Goal: Information Seeking & Learning: Find specific fact

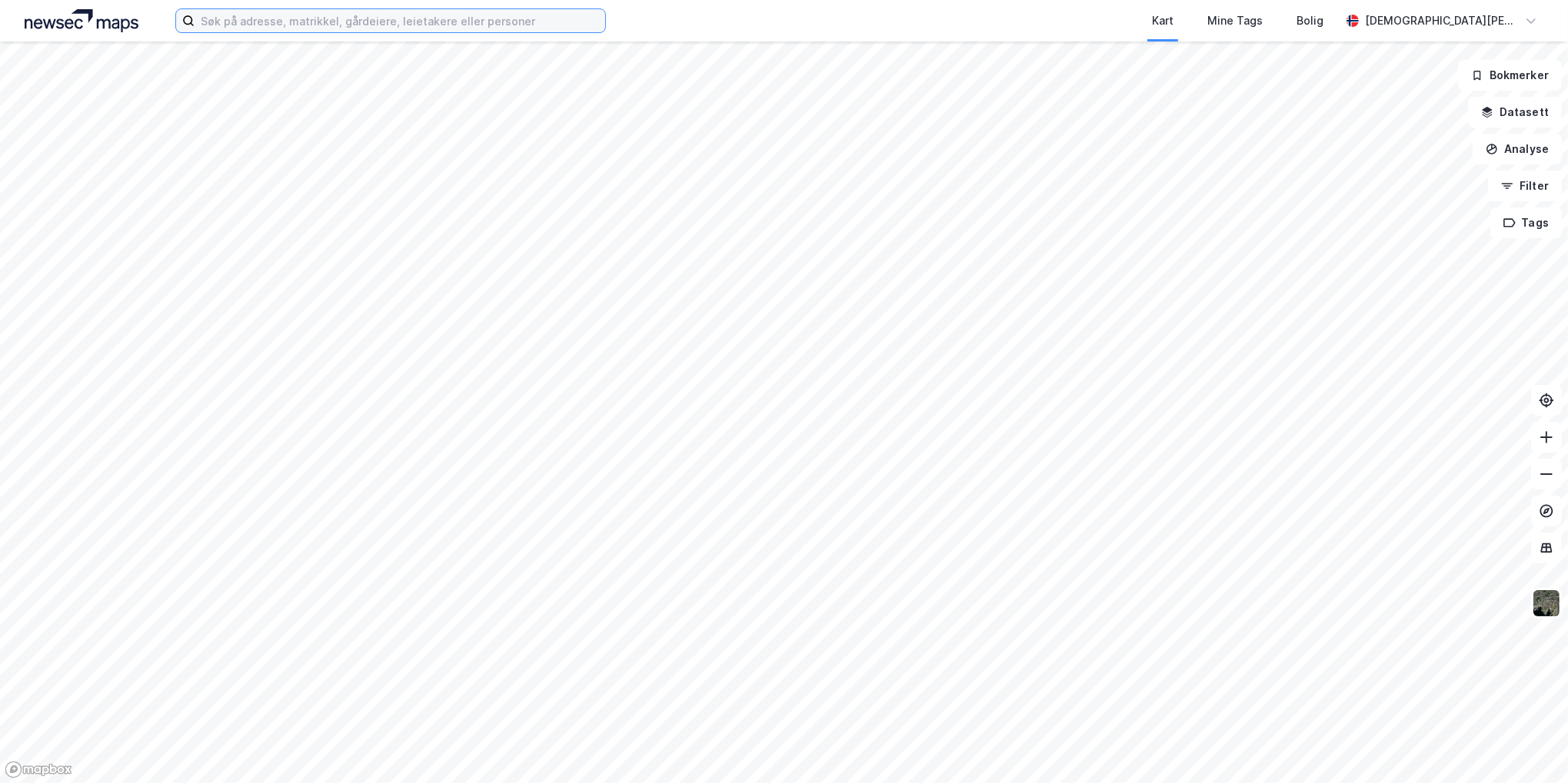
click at [441, 16] on input at bounding box center [399, 21] width 410 height 23
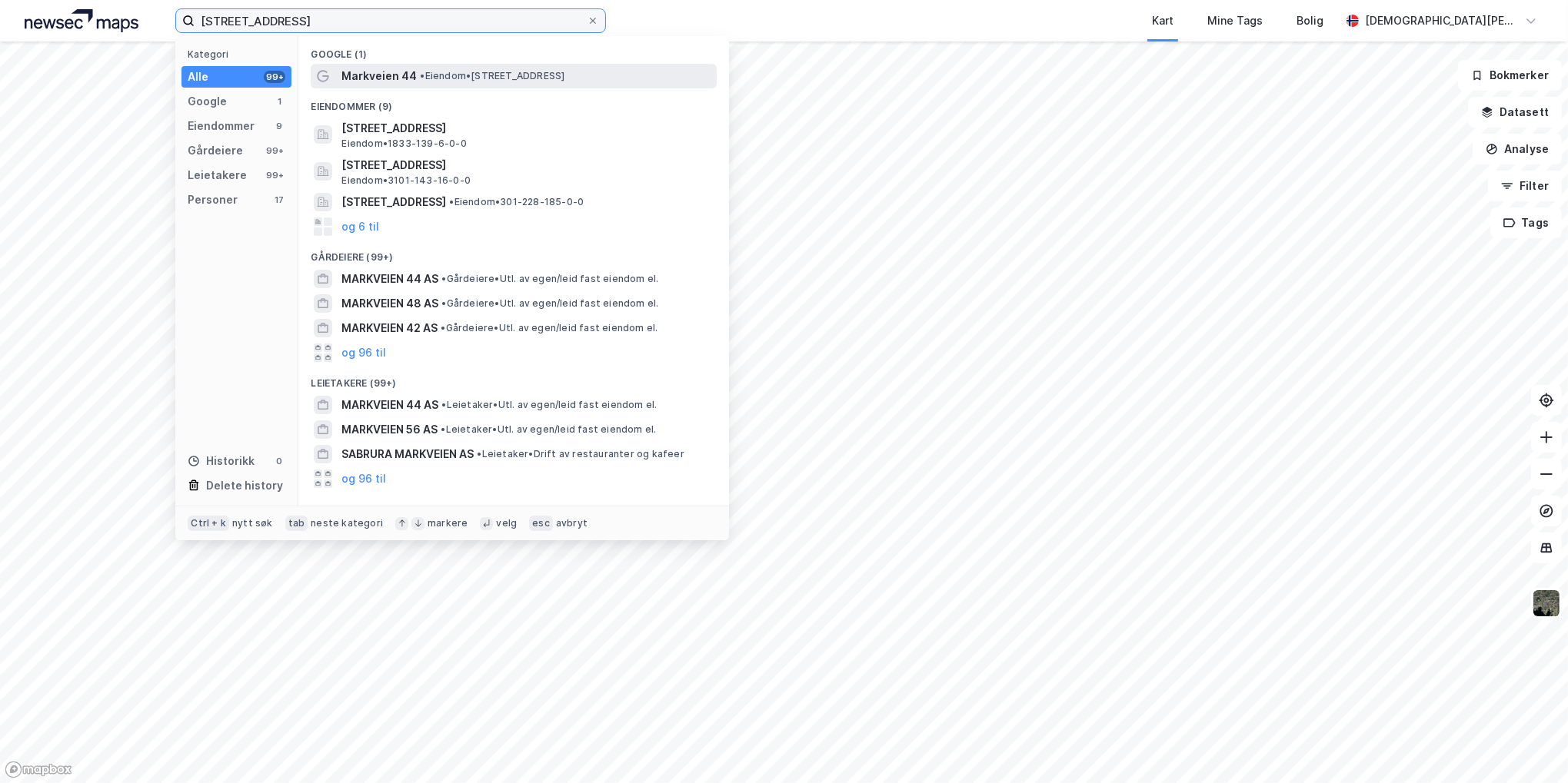
type input "markveien 44"
click at [492, 77] on span "• Eiendom • Markveien 44, 0554 Oslo" at bounding box center [492, 77] width 145 height 13
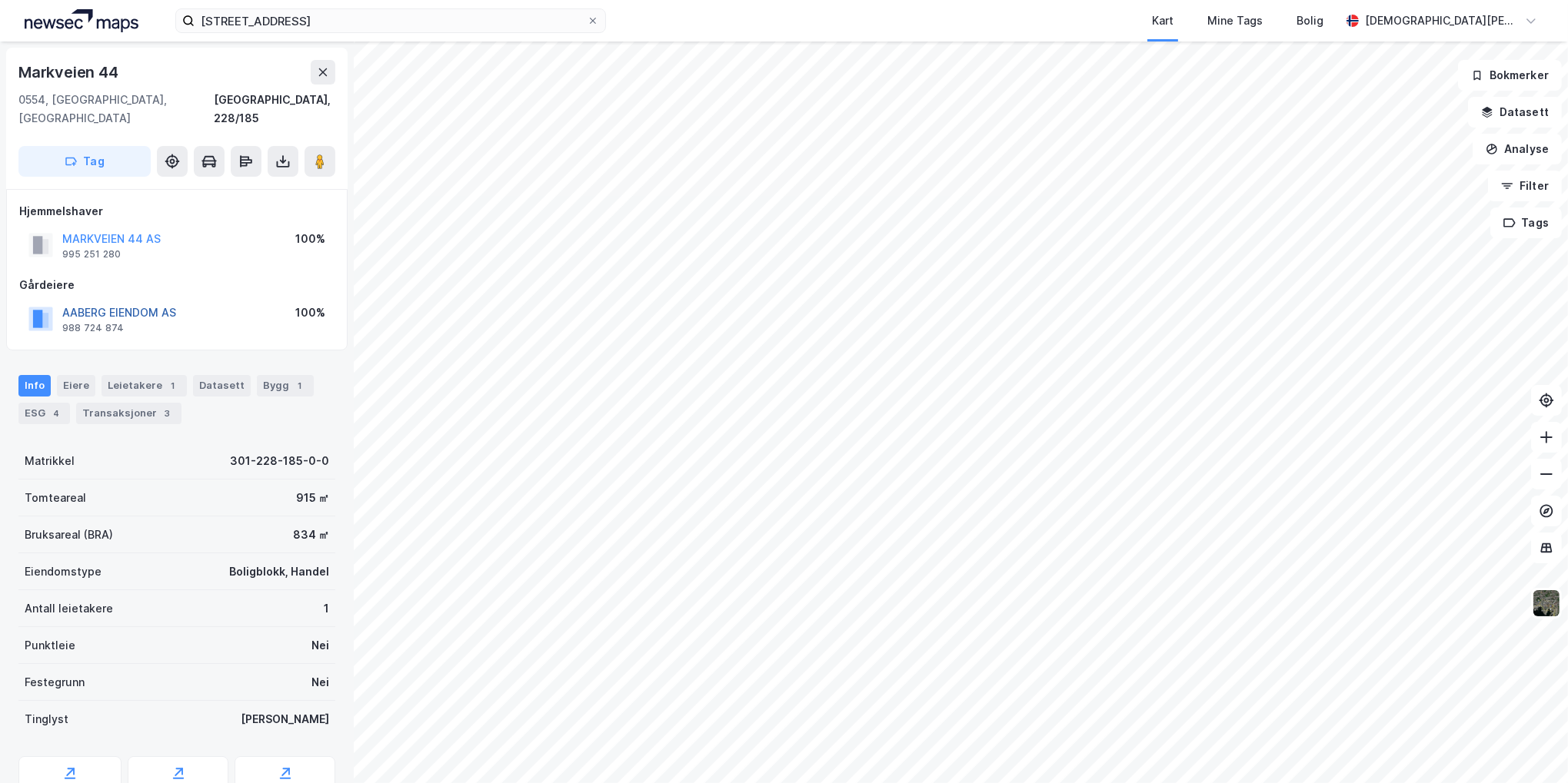
click at [0, 0] on button "AABERG EIENDOM AS" at bounding box center [0, 0] width 0 height 0
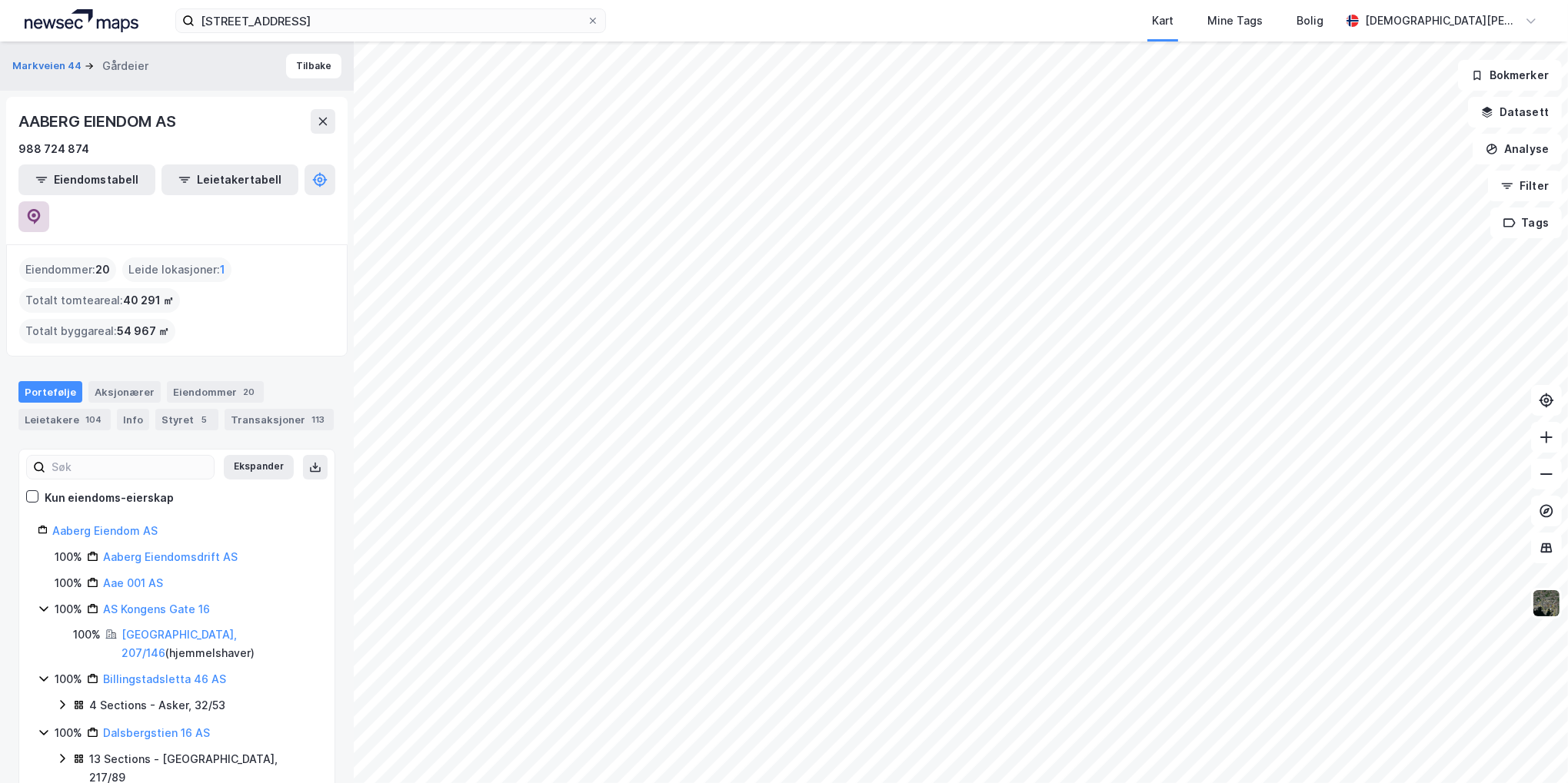
click at [41, 209] on icon at bounding box center [34, 217] width 16 height 16
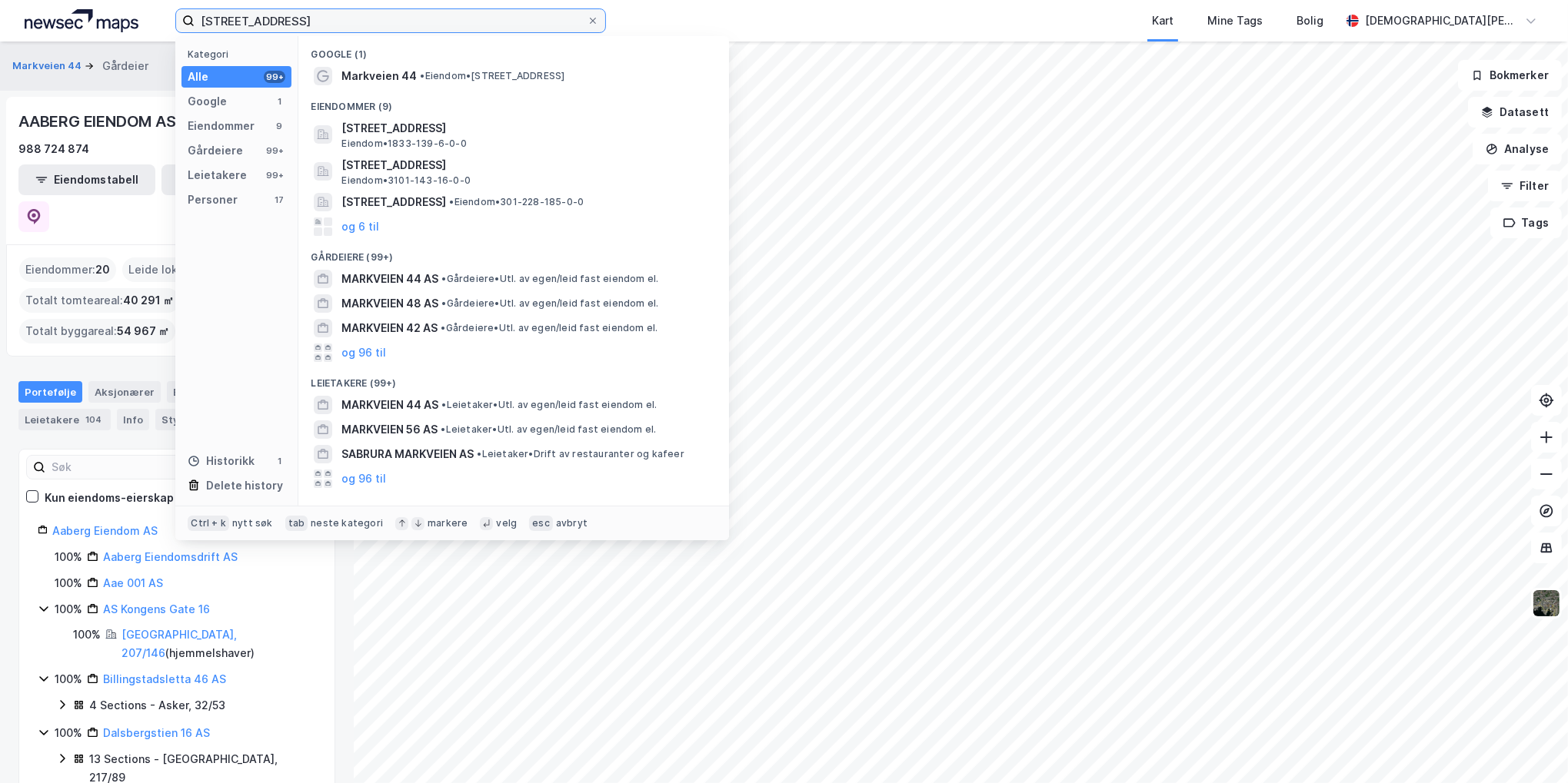
click at [335, 18] on input "markveien 44" at bounding box center [391, 21] width 392 height 23
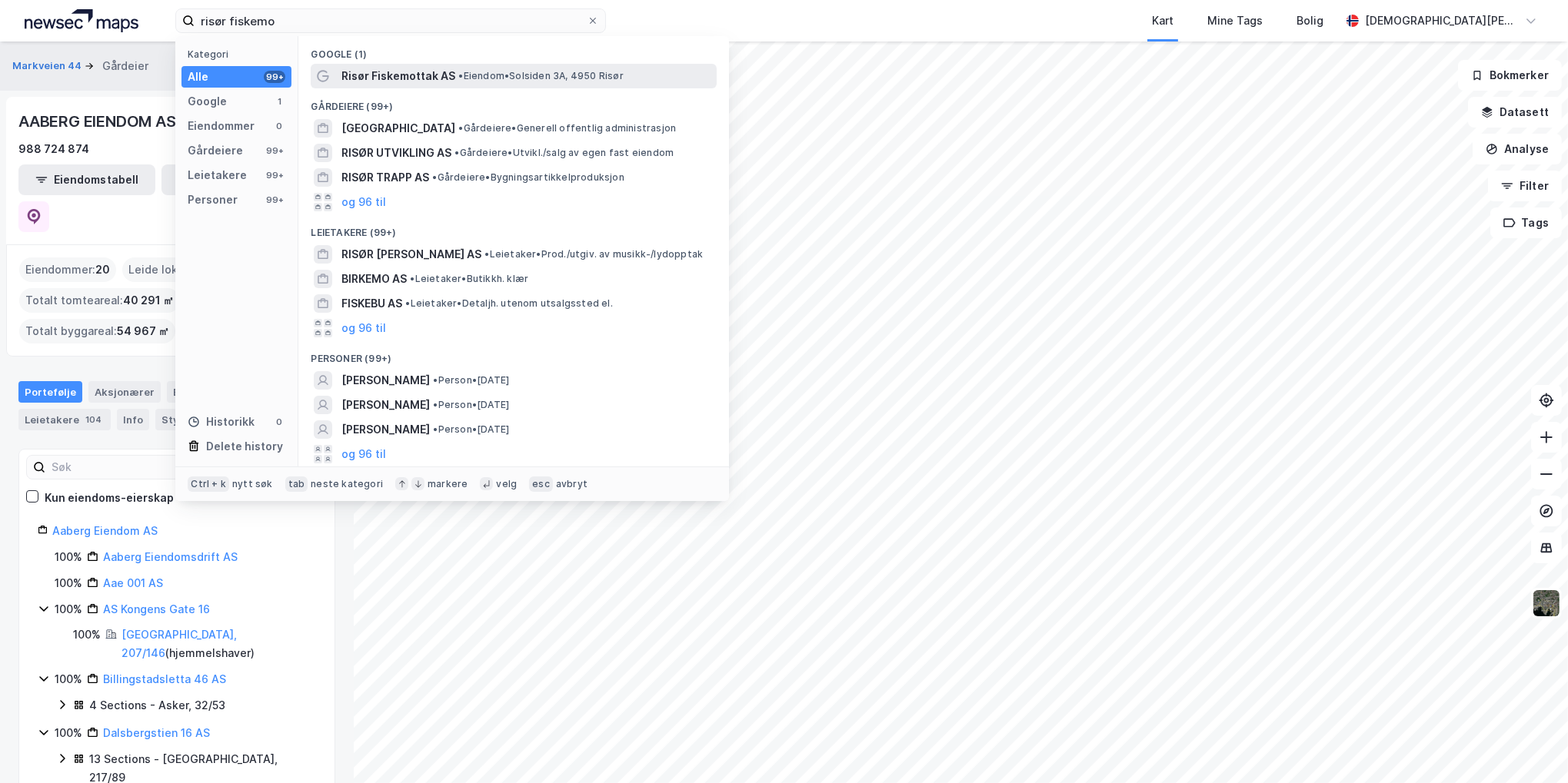
click at [376, 76] on span "Risør Fiskemottak AS" at bounding box center [399, 77] width 114 height 19
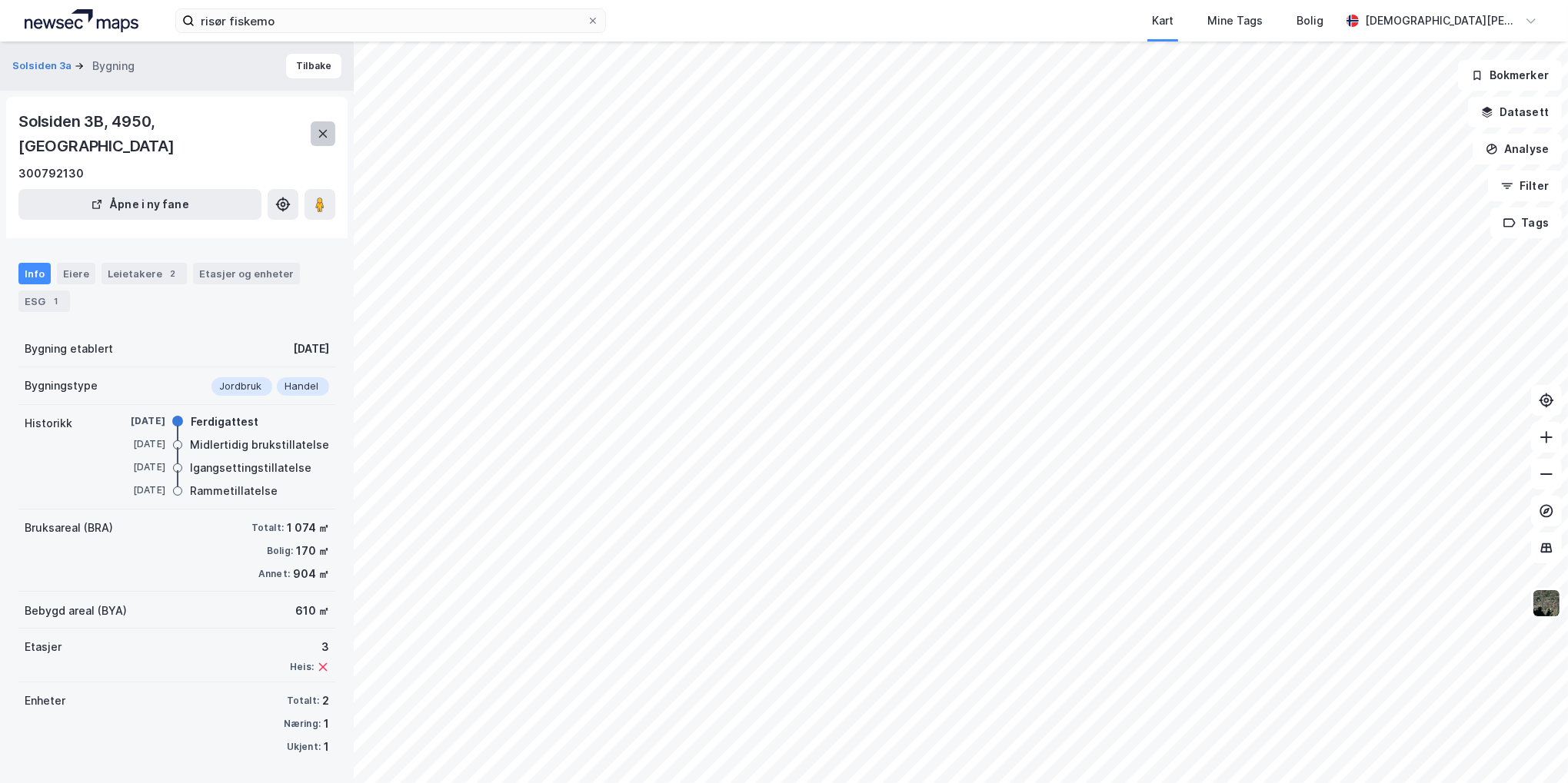
click at [327, 127] on icon at bounding box center [323, 134] width 13 height 13
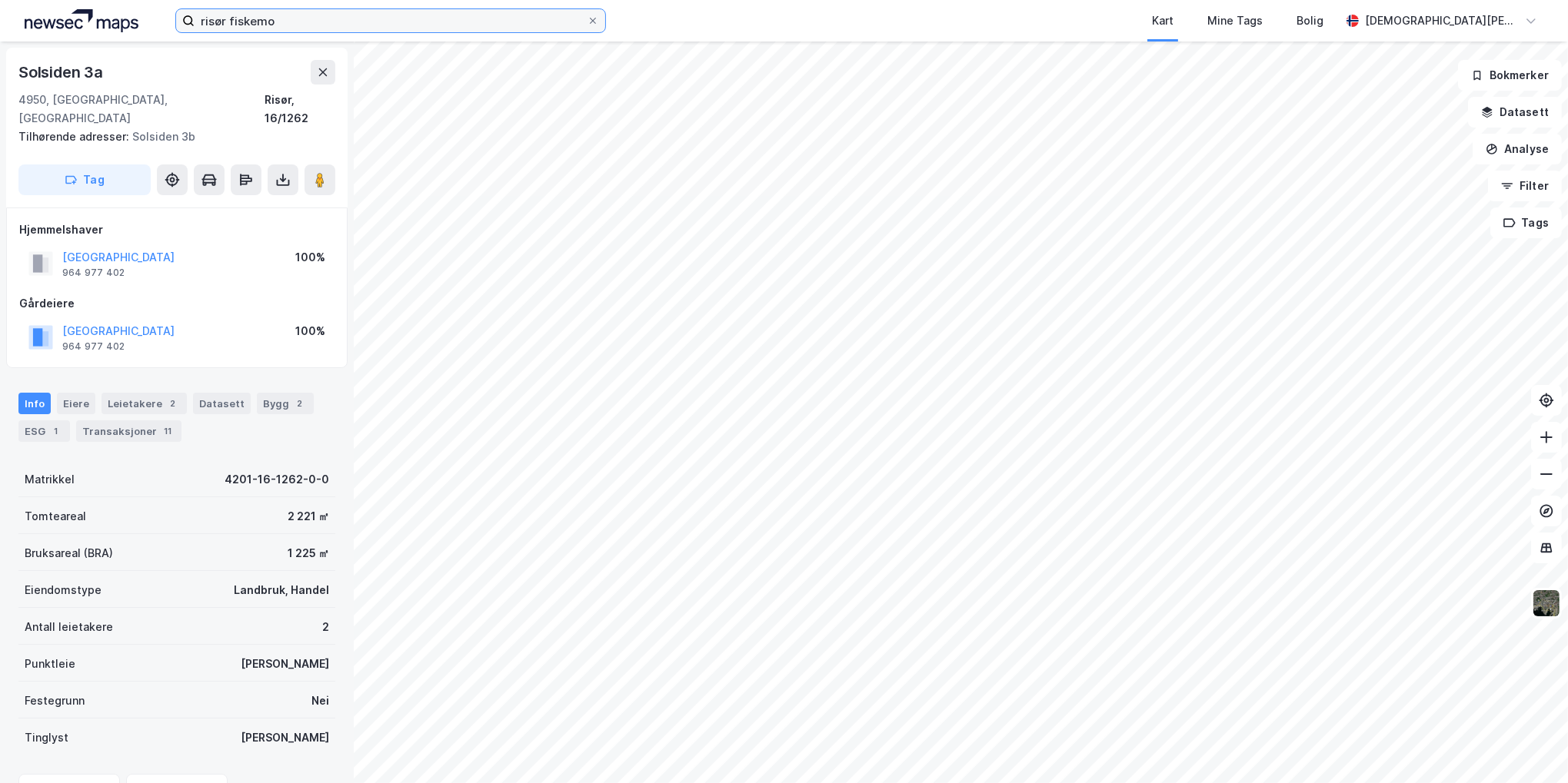
click at [292, 23] on input "risør fiskemo" at bounding box center [391, 21] width 392 height 23
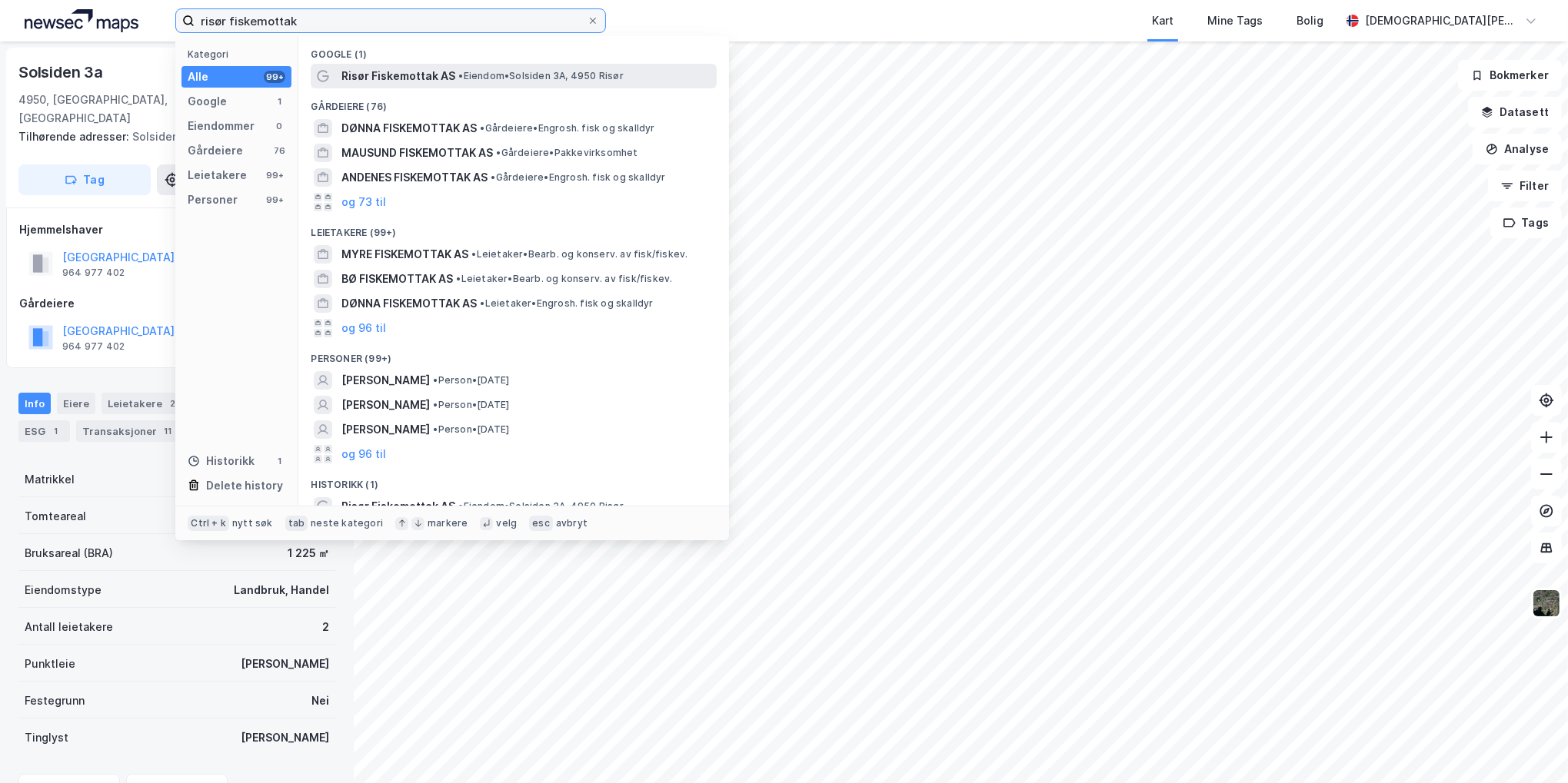
type input "risør fiskemottak"
click at [449, 82] on span "Risør Fiskemottak AS" at bounding box center [399, 77] width 114 height 19
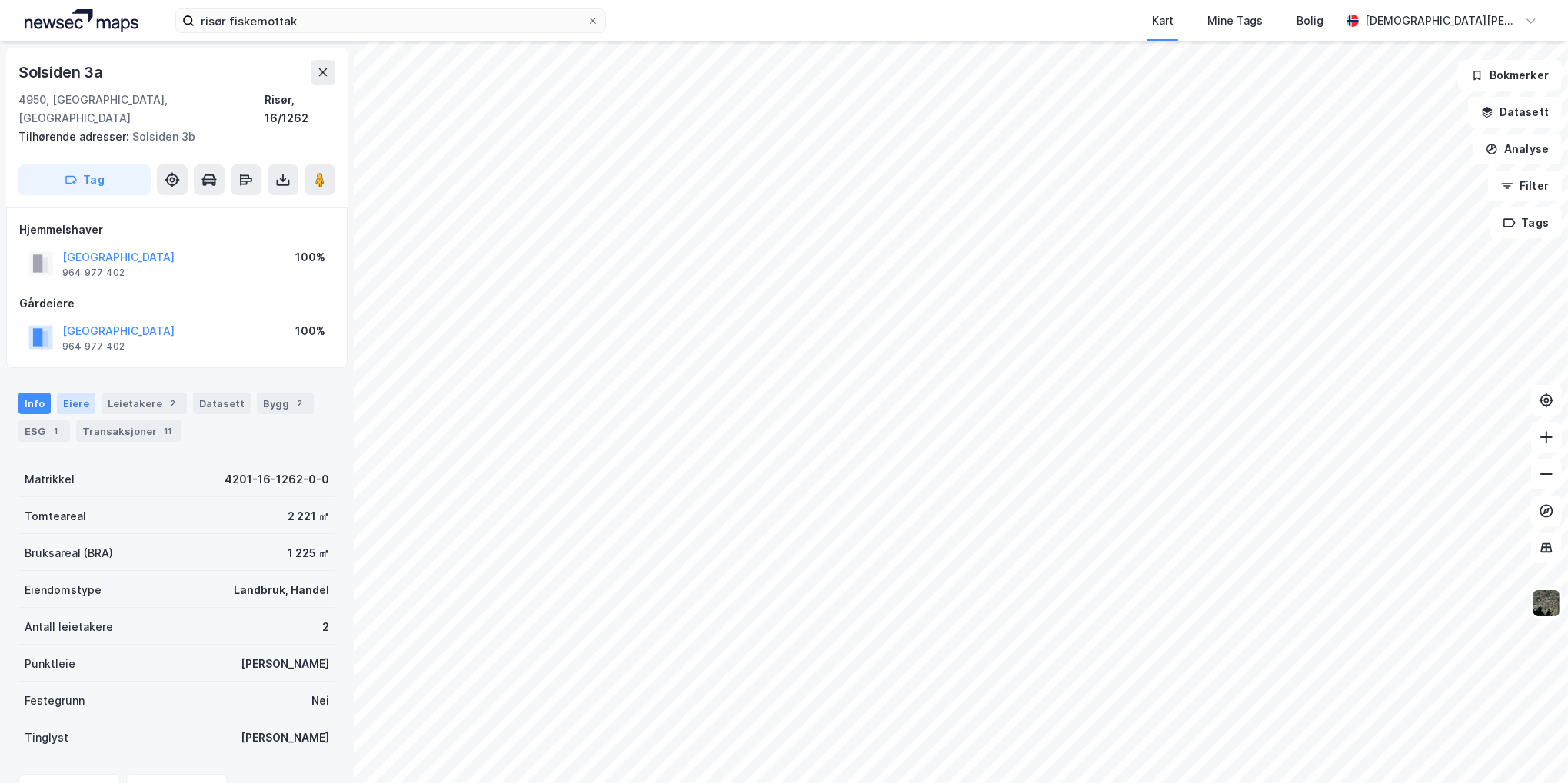
click at [77, 393] on div "Eiere" at bounding box center [76, 404] width 38 height 22
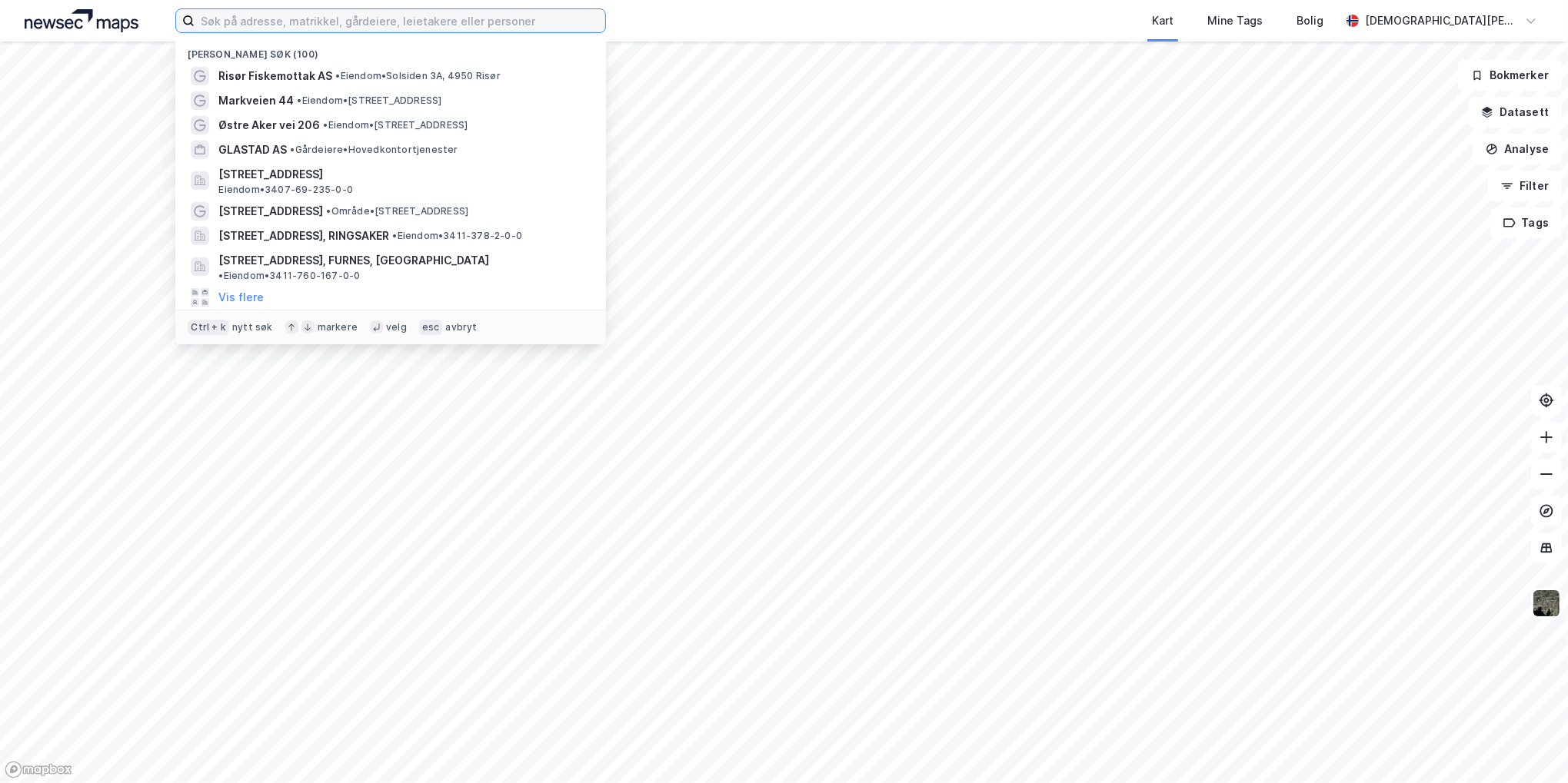
click at [340, 23] on input at bounding box center [399, 21] width 410 height 23
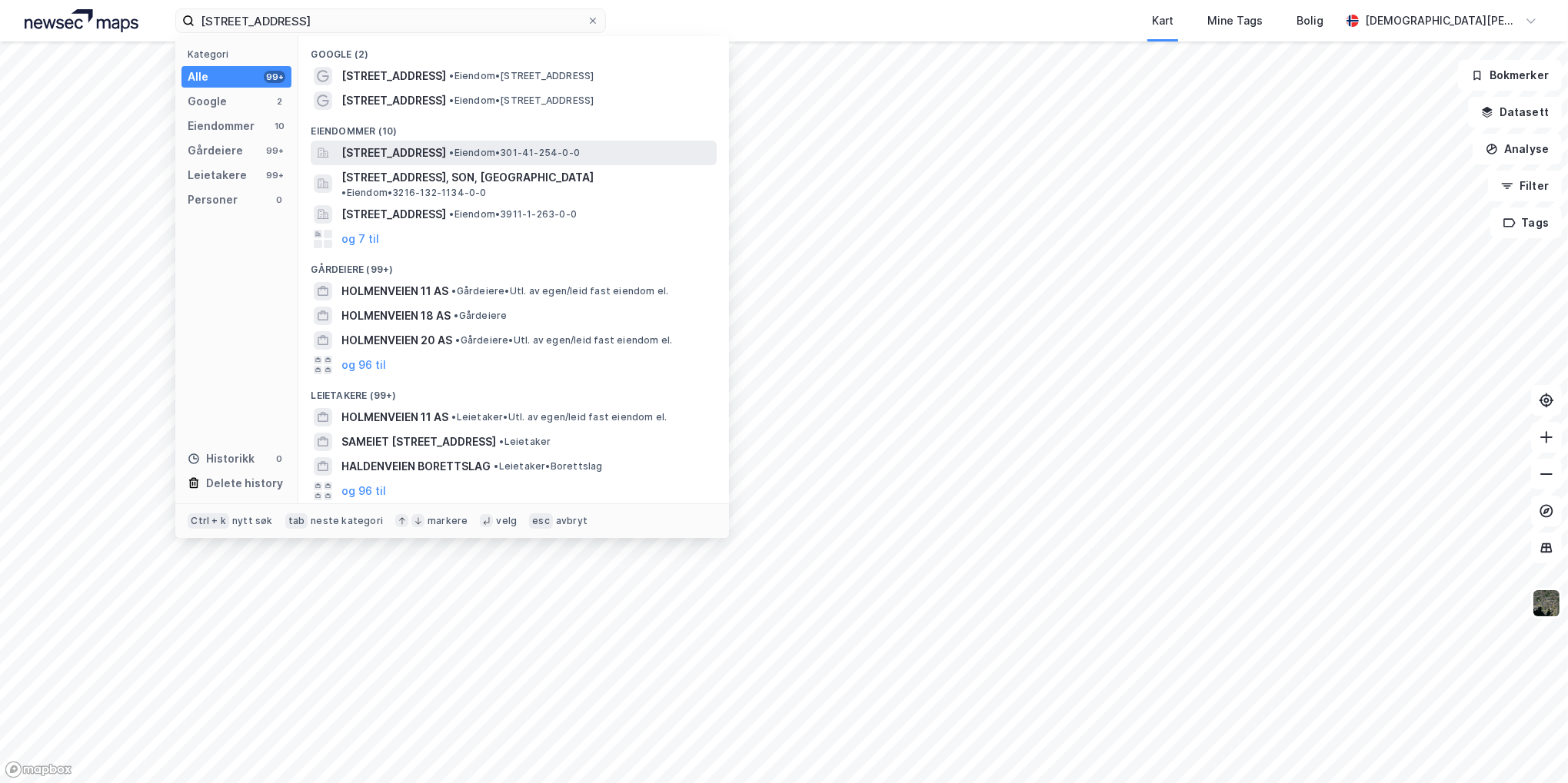
click at [411, 149] on span "[STREET_ADDRESS]" at bounding box center [394, 153] width 105 height 19
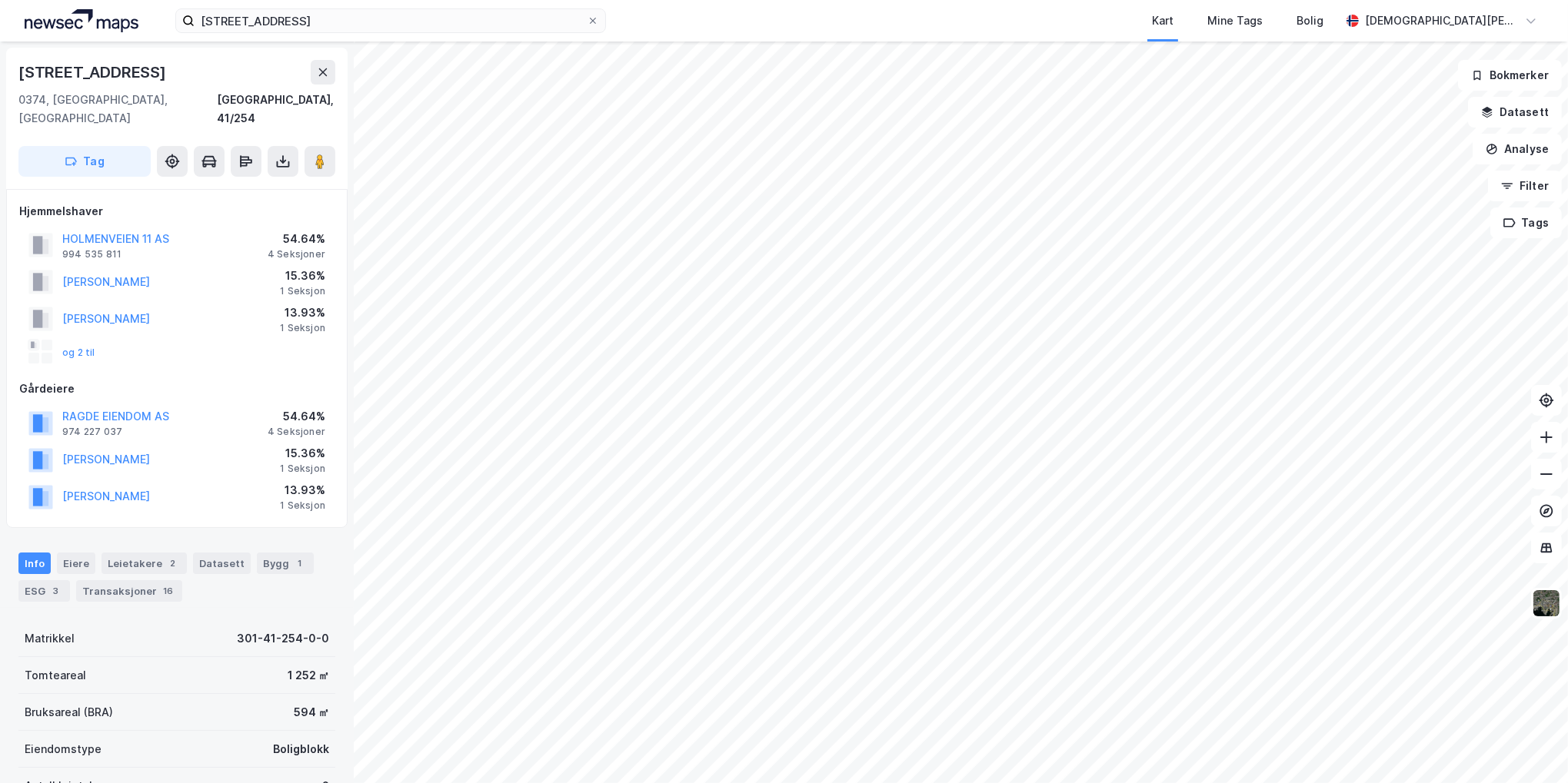
click at [286, 426] on div "4 Seksjoner" at bounding box center [296, 432] width 58 height 13
click at [299, 248] on div "4 Seksjoner" at bounding box center [296, 255] width 58 height 13
click at [0, 0] on button "og 2 til" at bounding box center [0, 0] width 0 height 0
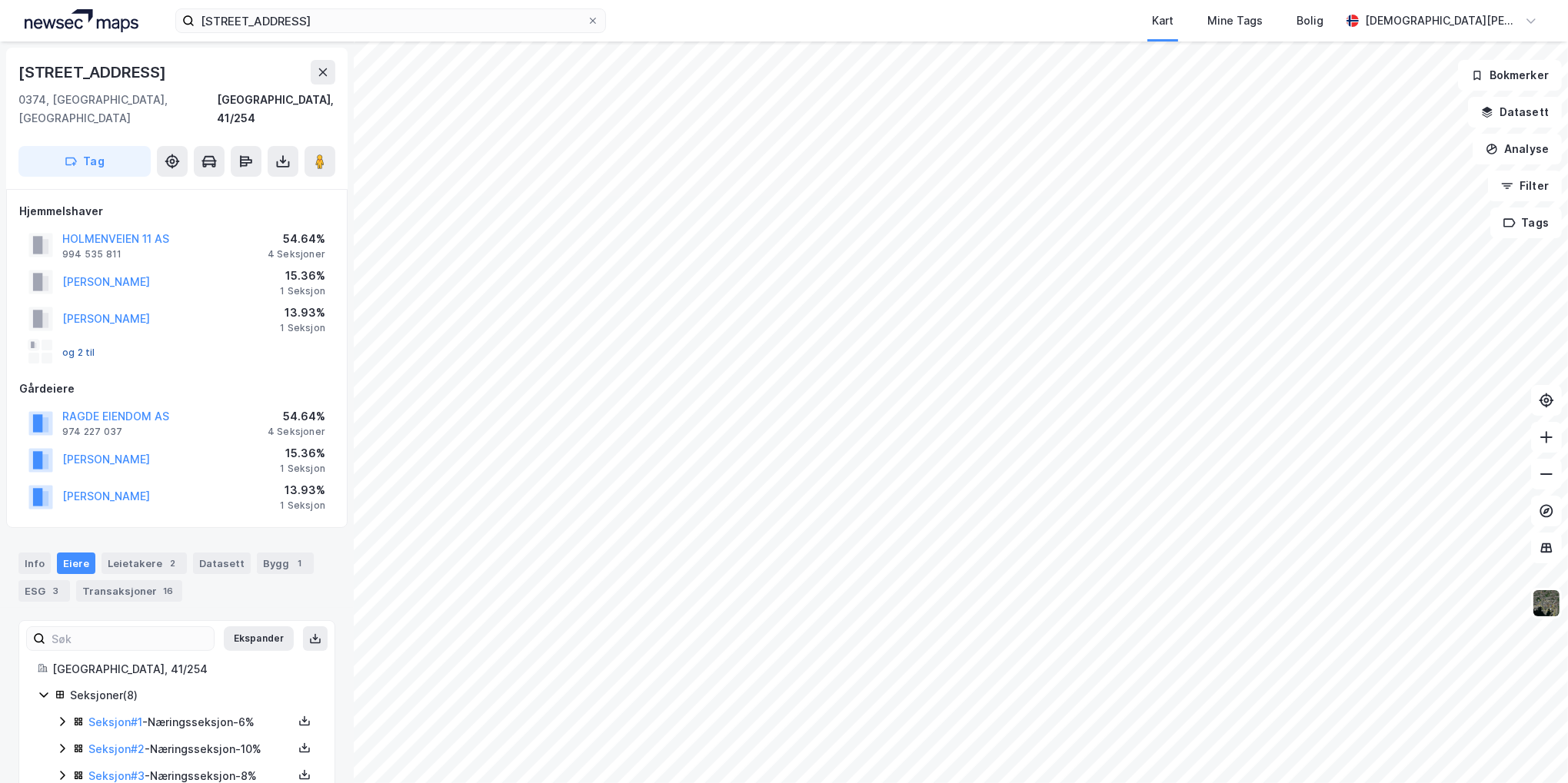
click at [0, 0] on button "og 2 til" at bounding box center [0, 0] width 0 height 0
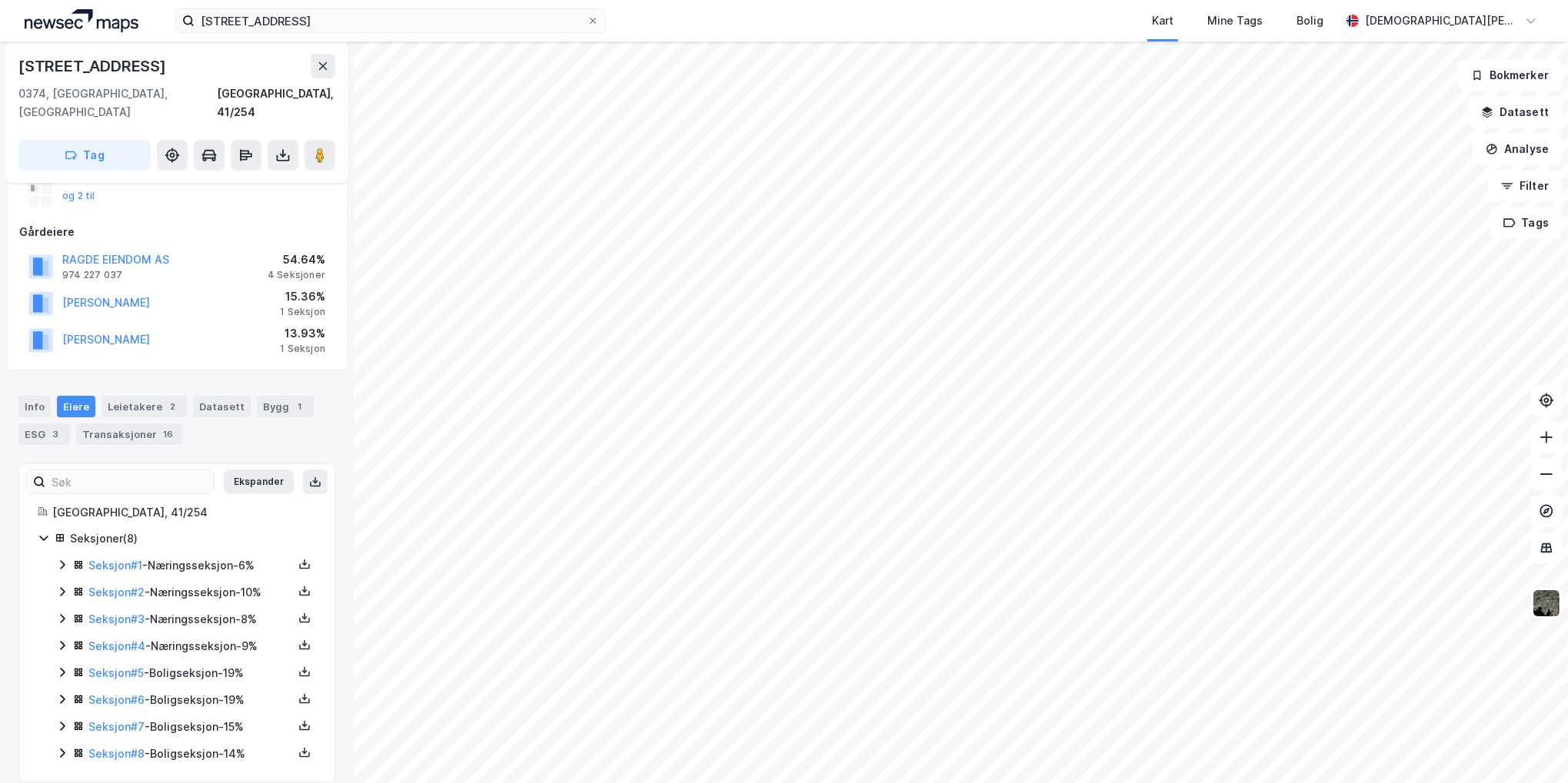
click at [55, 545] on div "Seksjoner ( 8 ) Seksjon # 1 - Næringsseksjon - 6% Seksjon # 2 - Næringsseksjon …" at bounding box center [177, 646] width 278 height 234
click at [59, 559] on icon at bounding box center [63, 565] width 13 height 13
click at [59, 563] on icon at bounding box center [62, 565] width 9 height 5
click at [61, 667] on icon at bounding box center [63, 673] width 13 height 13
click at [62, 667] on icon at bounding box center [63, 673] width 13 height 13
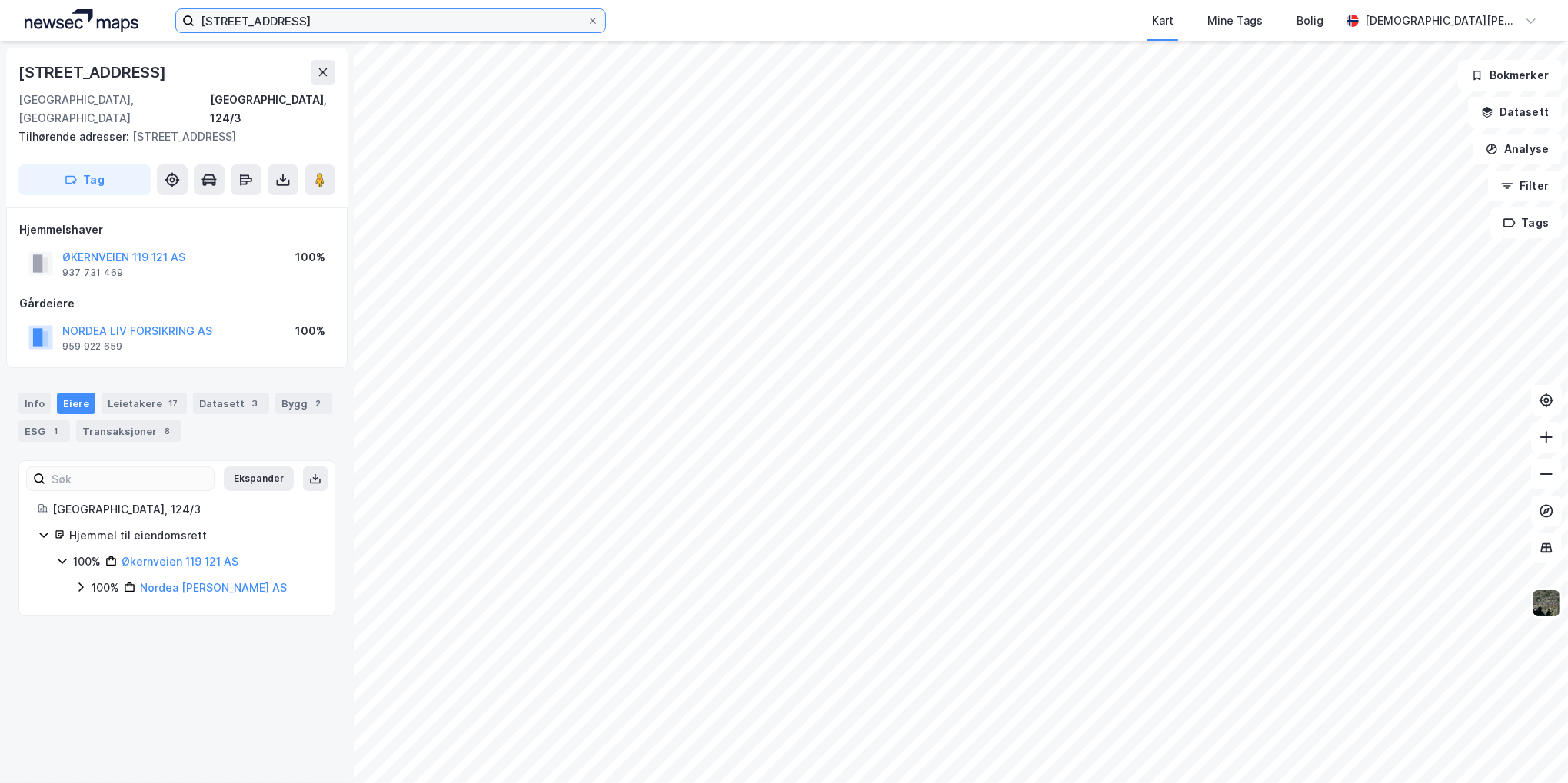
click at [517, 31] on input "[STREET_ADDRESS]" at bounding box center [391, 21] width 392 height 23
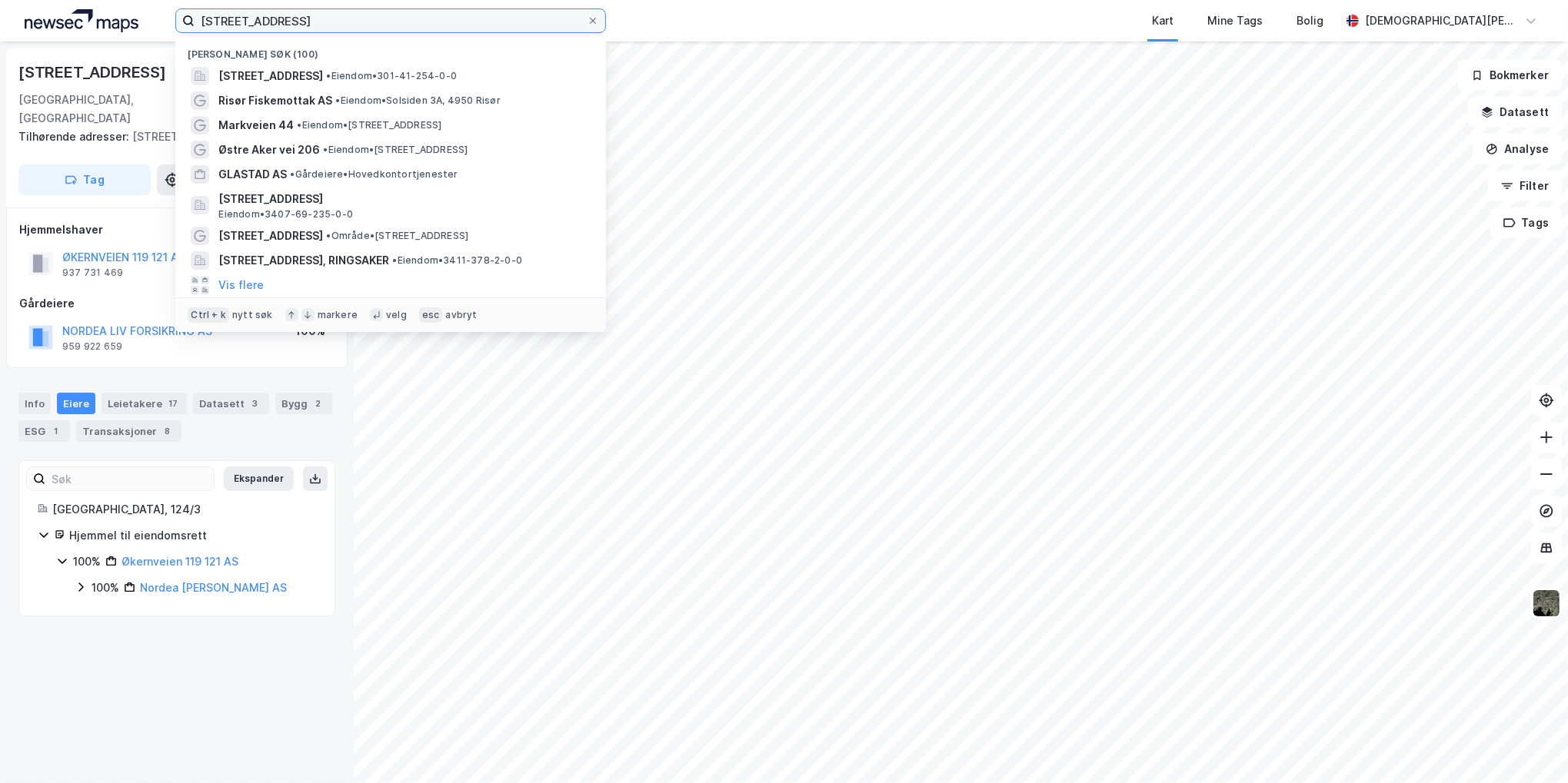
click at [517, 31] on input "[STREET_ADDRESS]" at bounding box center [391, 21] width 392 height 23
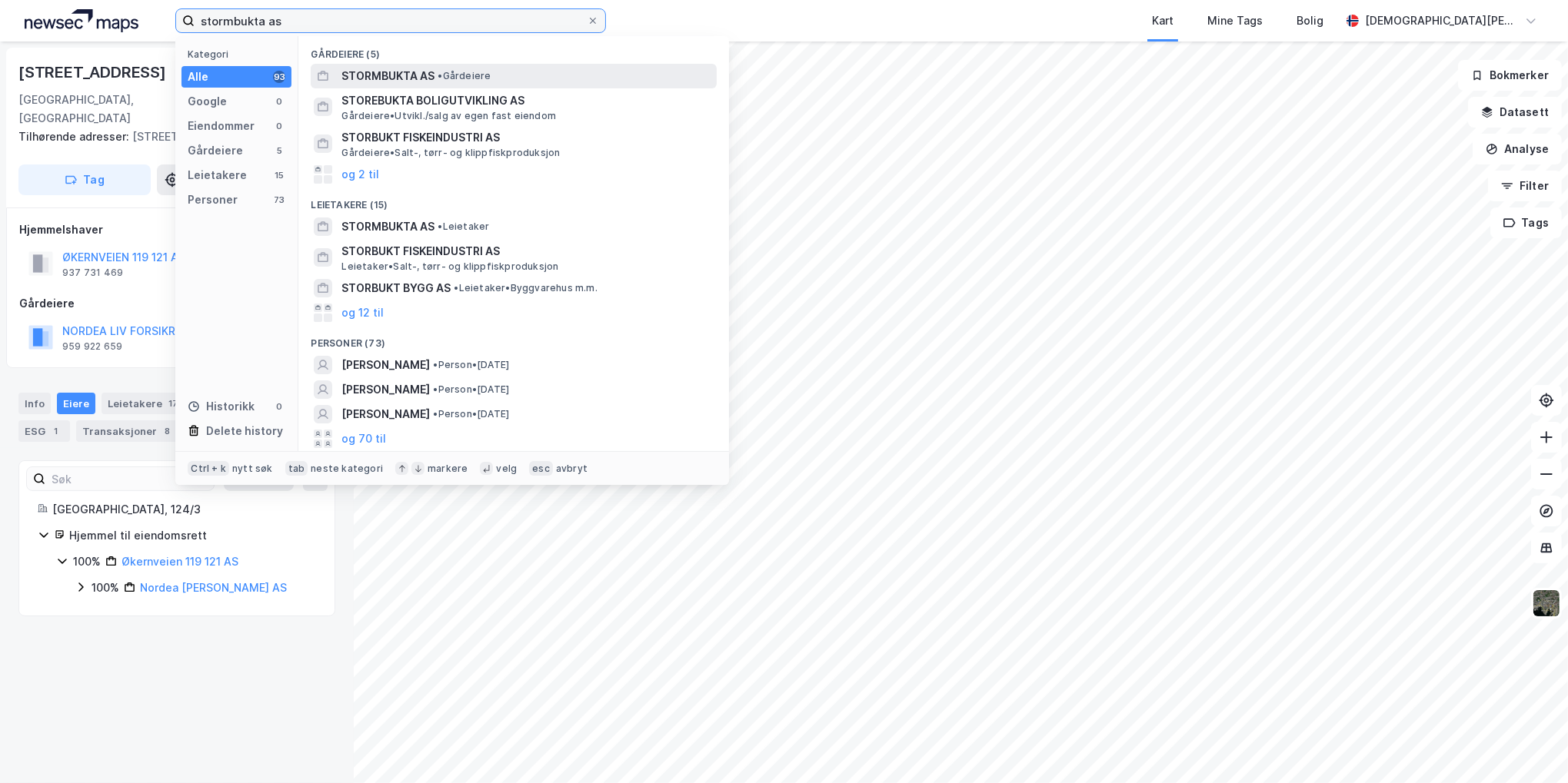
type input "stormbukta as"
click at [466, 77] on span "• Gårdeiere" at bounding box center [464, 77] width 53 height 13
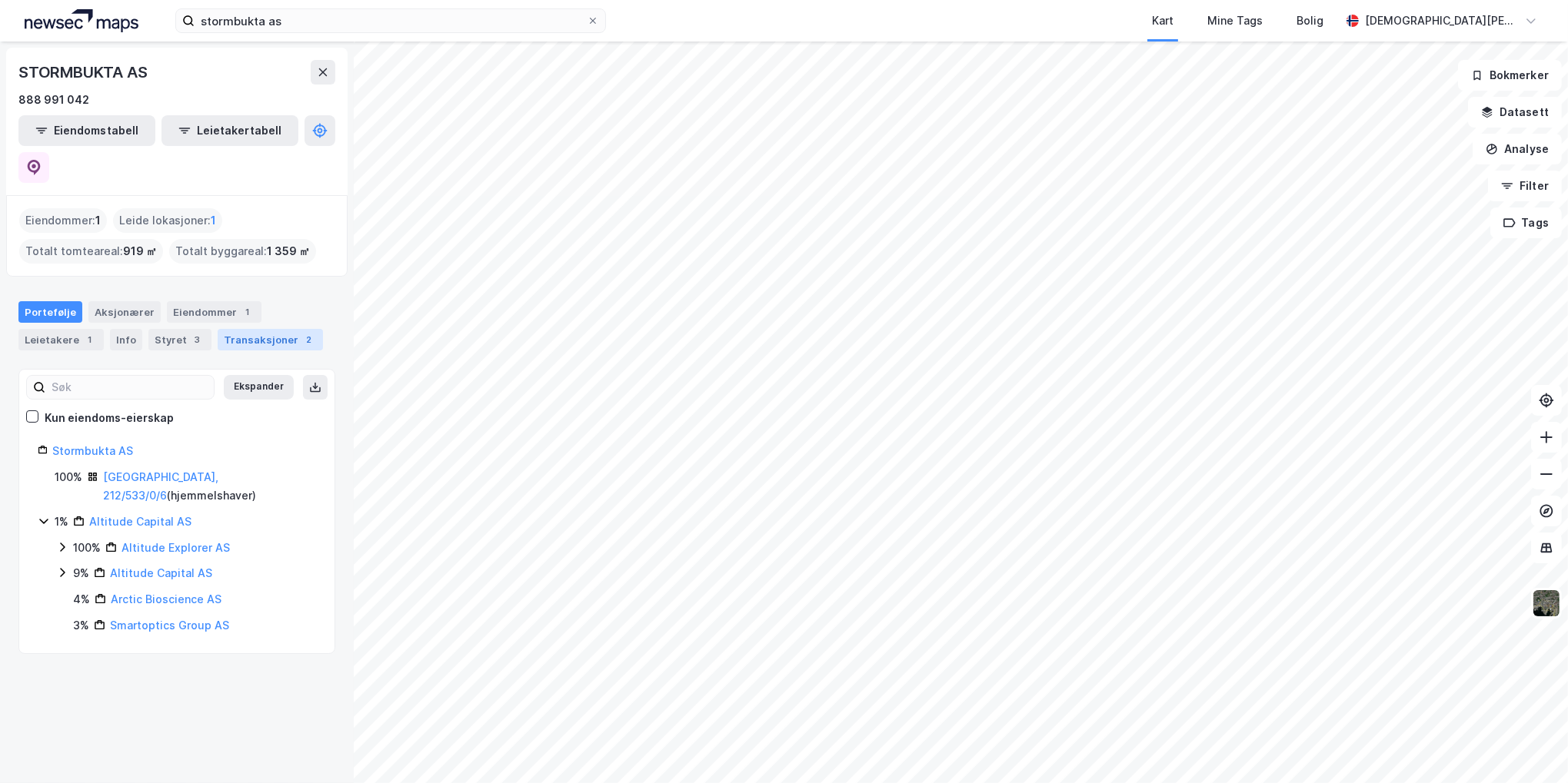
click at [270, 329] on div "Transaksjoner 2" at bounding box center [270, 340] width 106 height 22
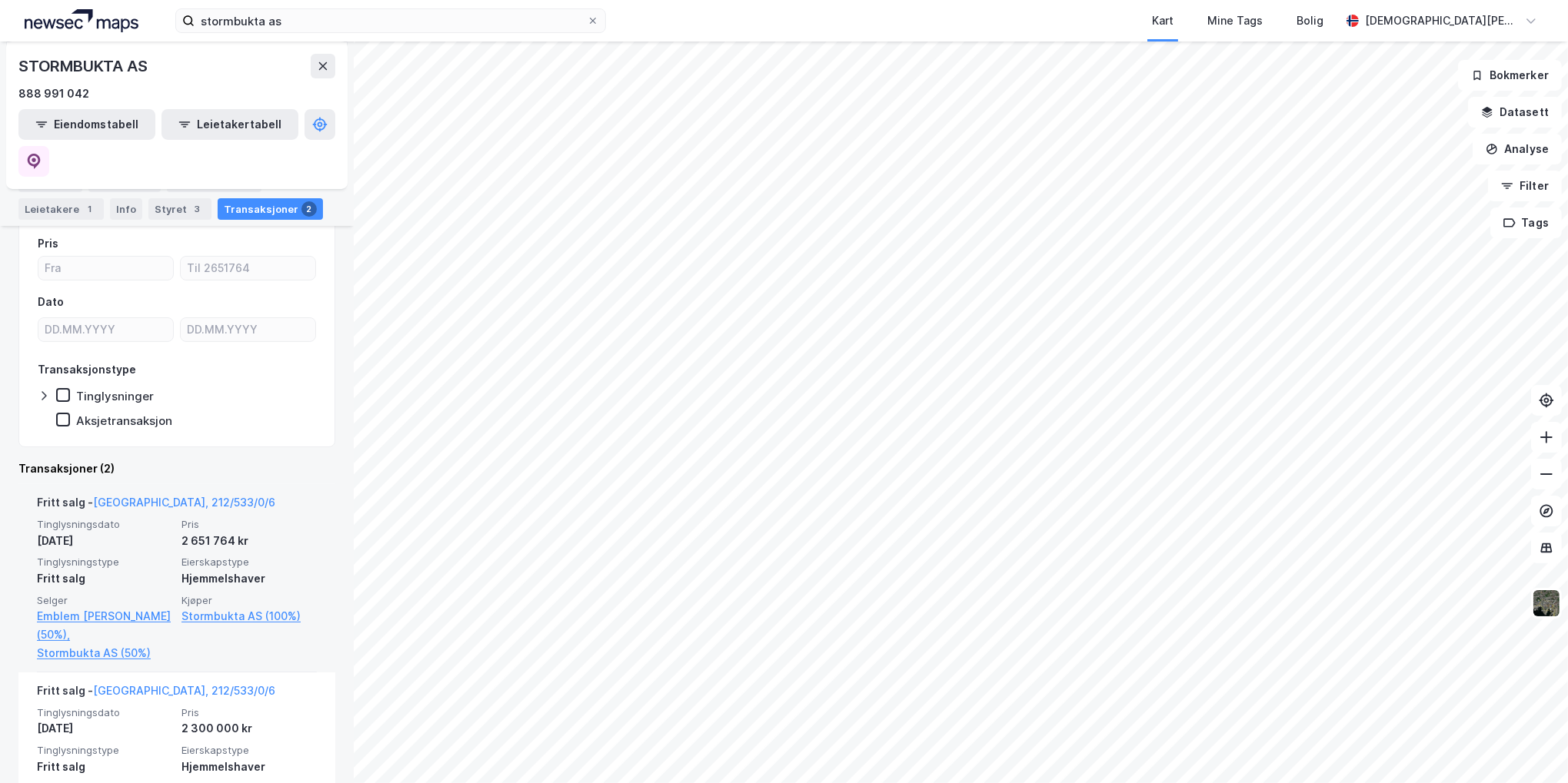
scroll to position [174, 0]
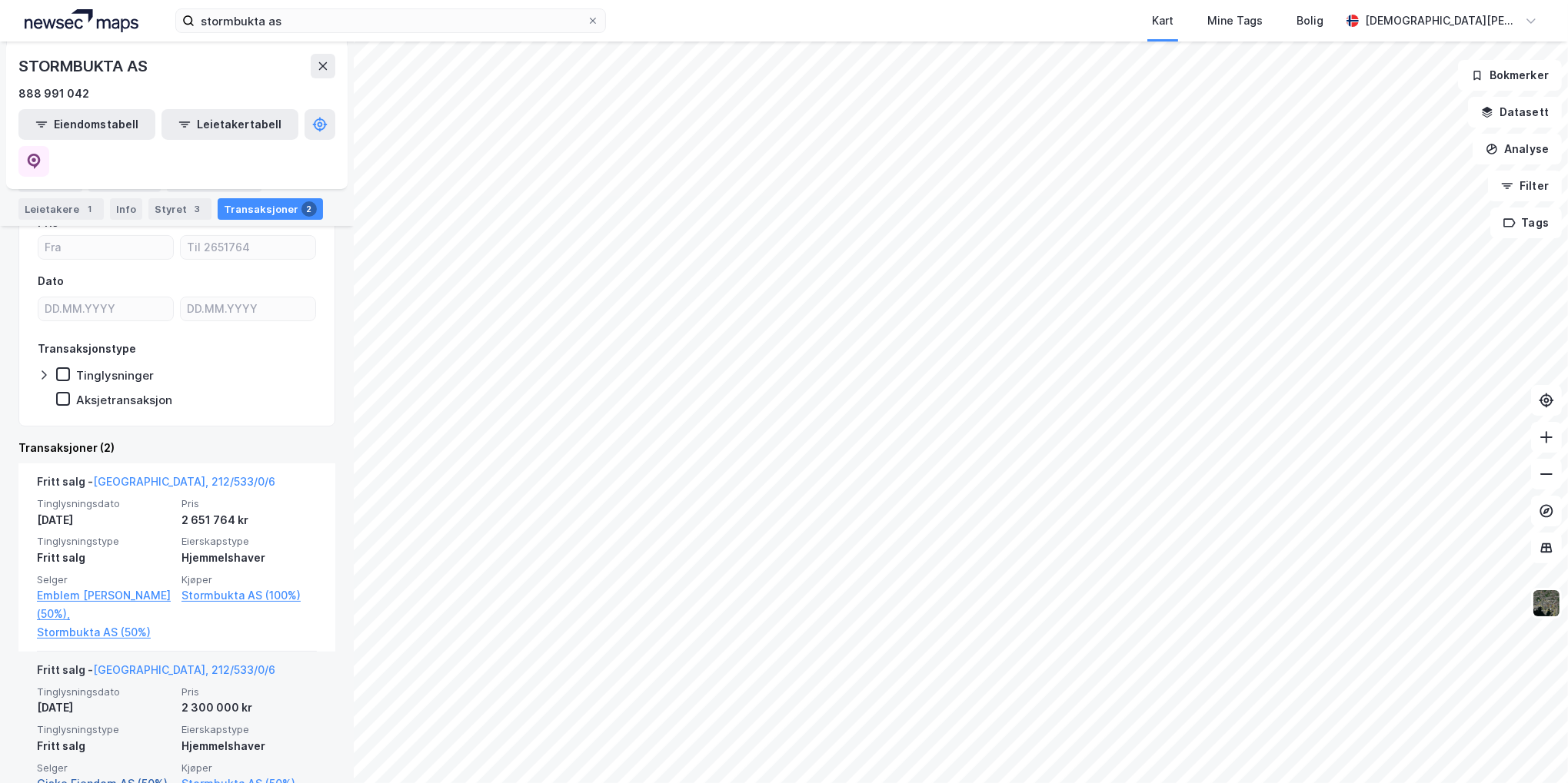
click at [126, 774] on link "Giske Eiendom AS (50%)" at bounding box center [104, 784] width 135 height 19
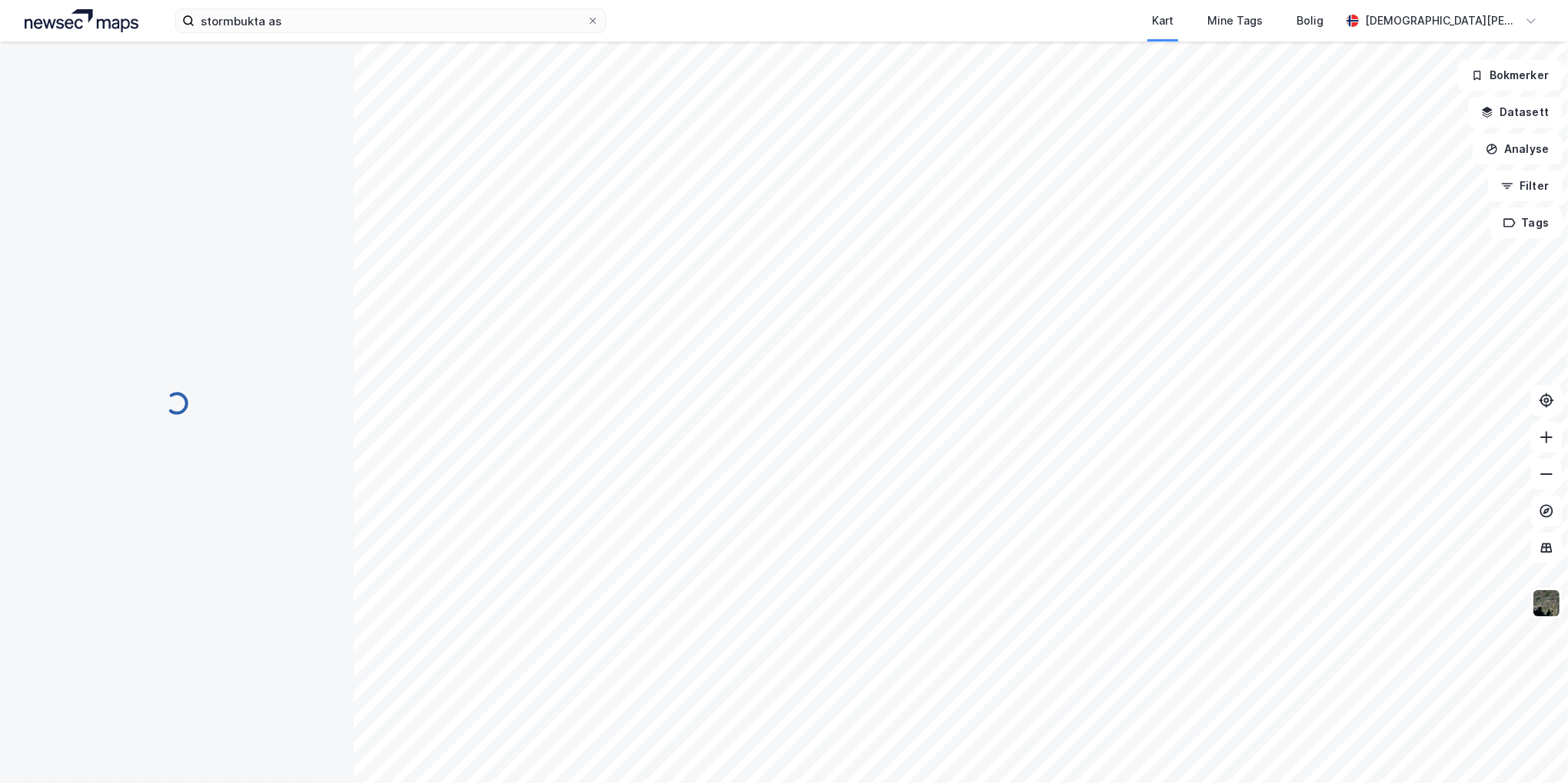
scroll to position [0, 0]
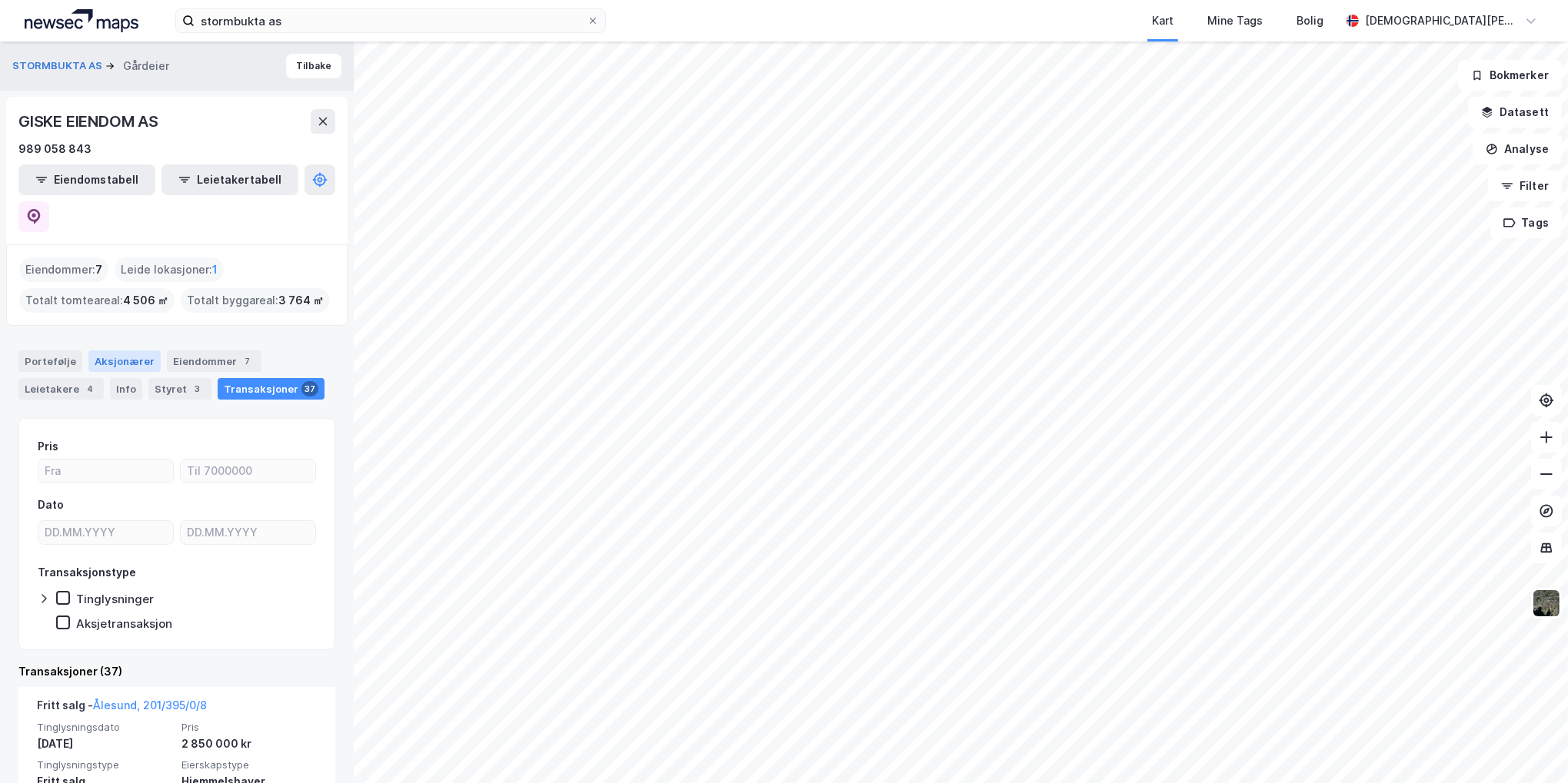
click at [114, 351] on div "Aksjonærer" at bounding box center [124, 362] width 72 height 22
